Goal: Task Accomplishment & Management: Manage account settings

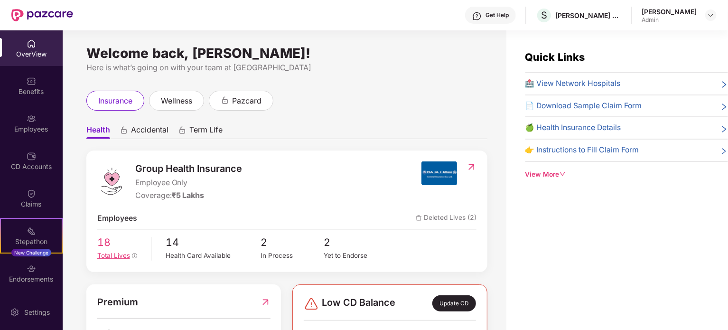
click at [109, 257] on span "Total Lives" at bounding box center [113, 256] width 33 height 8
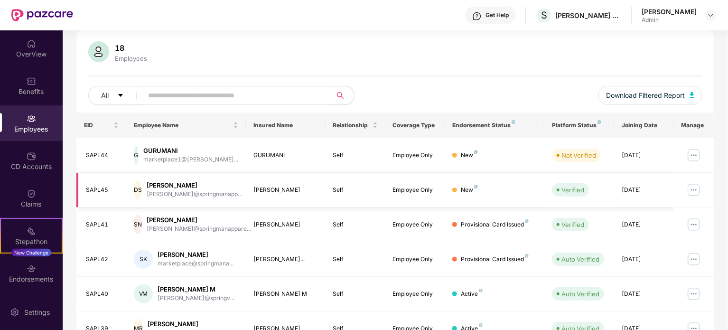
scroll to position [66, 0]
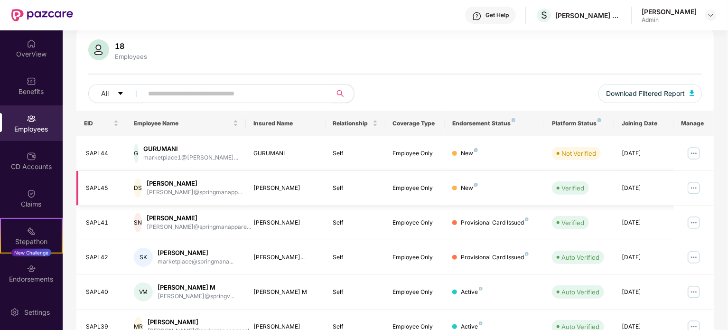
click at [461, 187] on div "New" at bounding box center [495, 188] width 85 height 9
click at [465, 188] on div "New" at bounding box center [469, 188] width 17 height 9
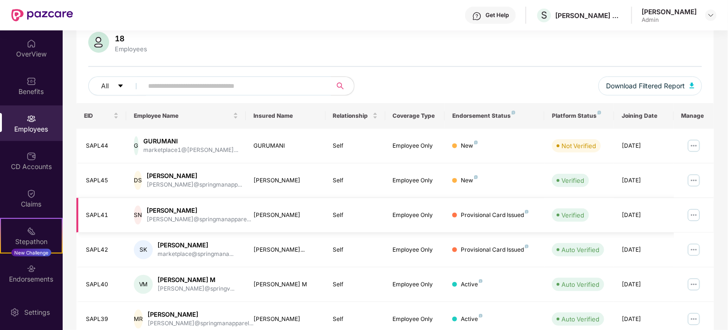
scroll to position [74, 0]
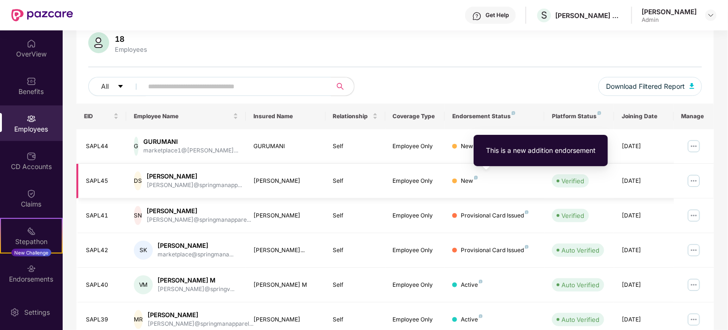
click at [475, 177] on img at bounding box center [476, 178] width 4 height 4
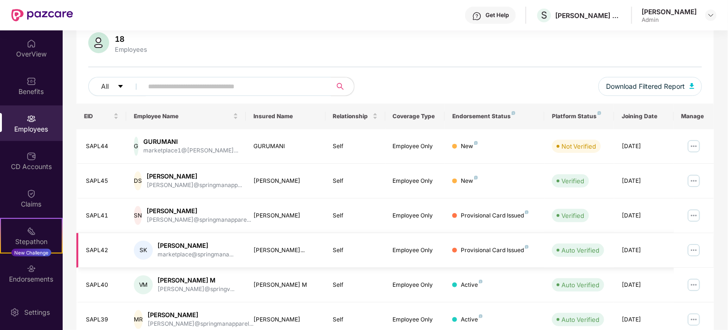
click at [696, 246] on img at bounding box center [694, 250] width 15 height 15
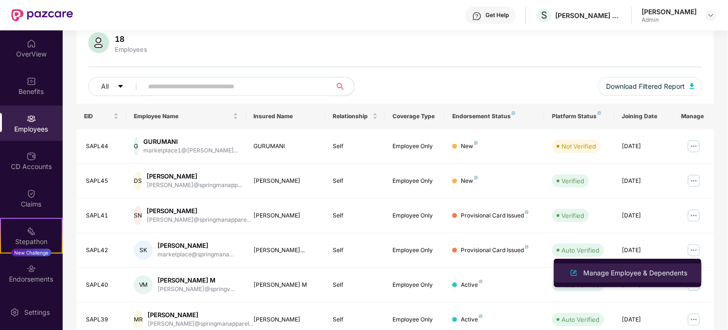
click at [625, 268] on div "Manage Employee & Dependents" at bounding box center [636, 273] width 108 height 10
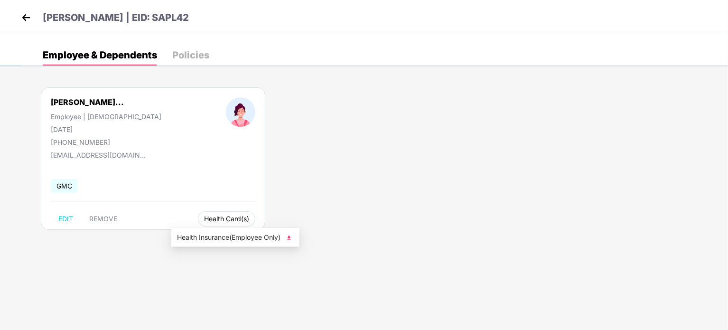
click at [205, 221] on span "Health Card(s)" at bounding box center [226, 219] width 45 height 5
click at [206, 237] on span "Health Insurance(Employee Only)" at bounding box center [235, 237] width 117 height 10
click at [22, 15] on img at bounding box center [26, 17] width 14 height 14
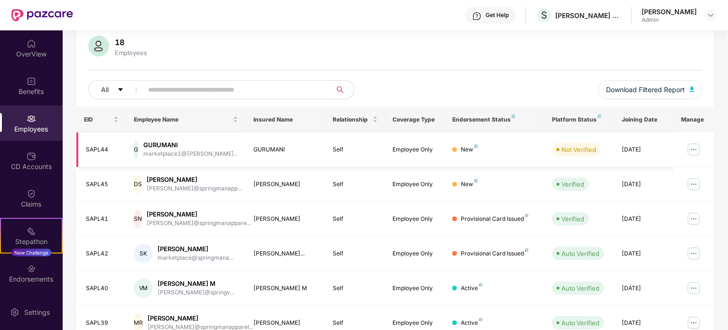
scroll to position [88, 0]
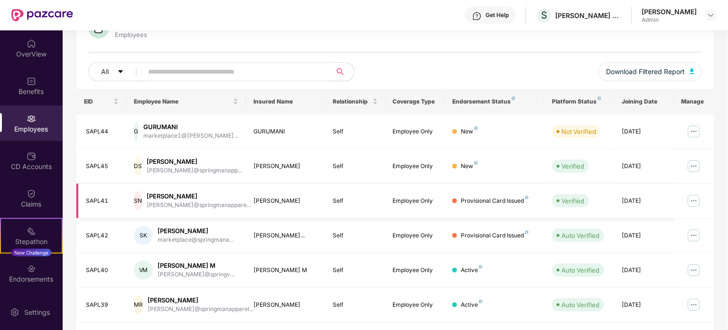
click at [695, 198] on img at bounding box center [694, 200] width 15 height 15
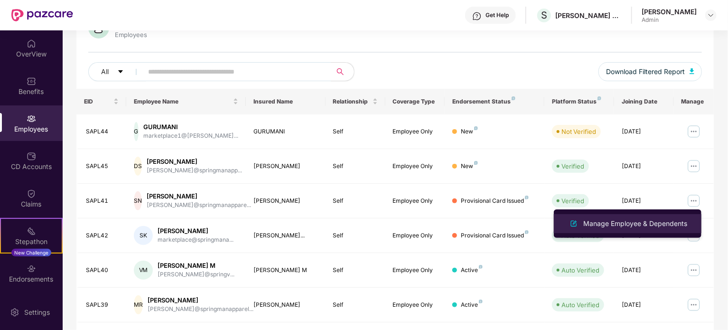
click at [643, 223] on div "Manage Employee & Dependents" at bounding box center [636, 223] width 108 height 10
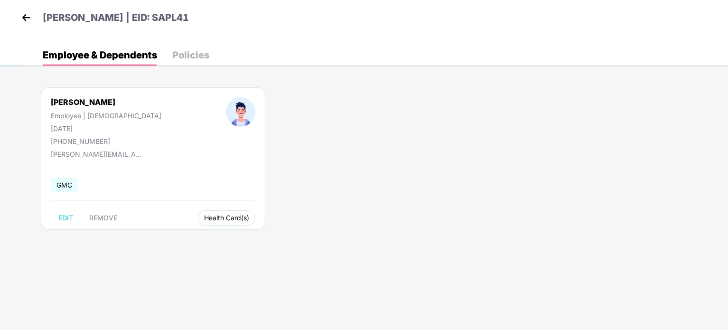
click at [204, 216] on span "Health Card(s)" at bounding box center [226, 218] width 45 height 5
click at [184, 242] on li "Health Insurance(Employee Only)" at bounding box center [207, 236] width 128 height 15
click at [24, 18] on img at bounding box center [26, 17] width 14 height 14
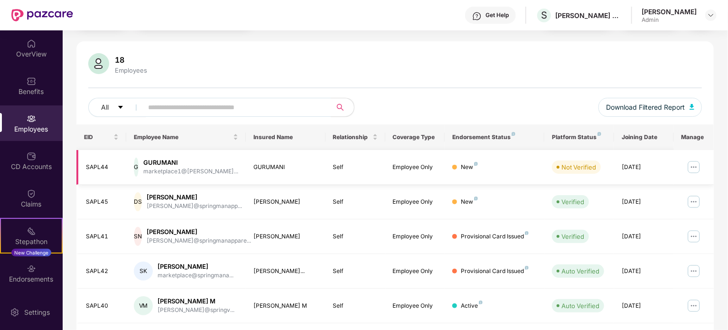
scroll to position [51, 0]
